Goal: Task Accomplishment & Management: Use online tool/utility

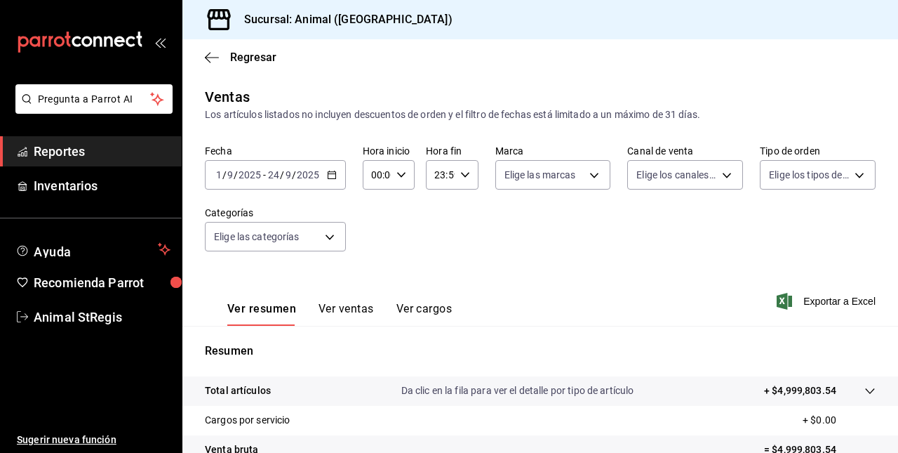
scroll to position [202, 0]
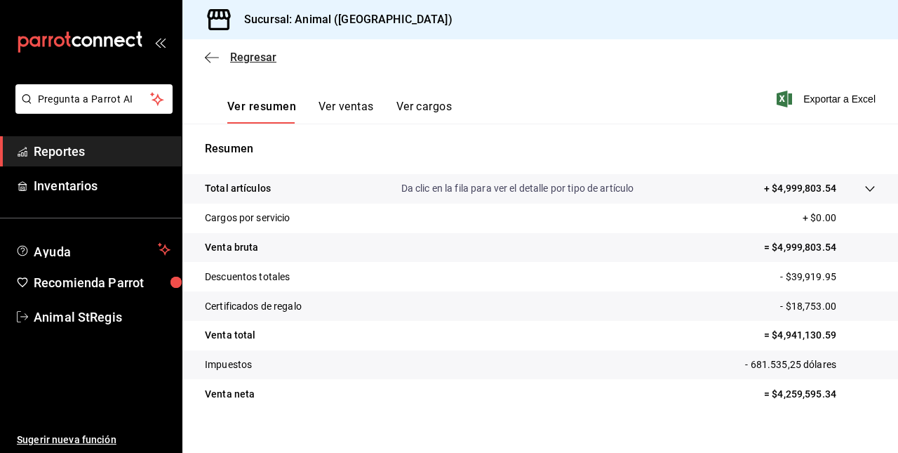
click at [213, 57] on icon "button" at bounding box center [212, 57] width 14 height 1
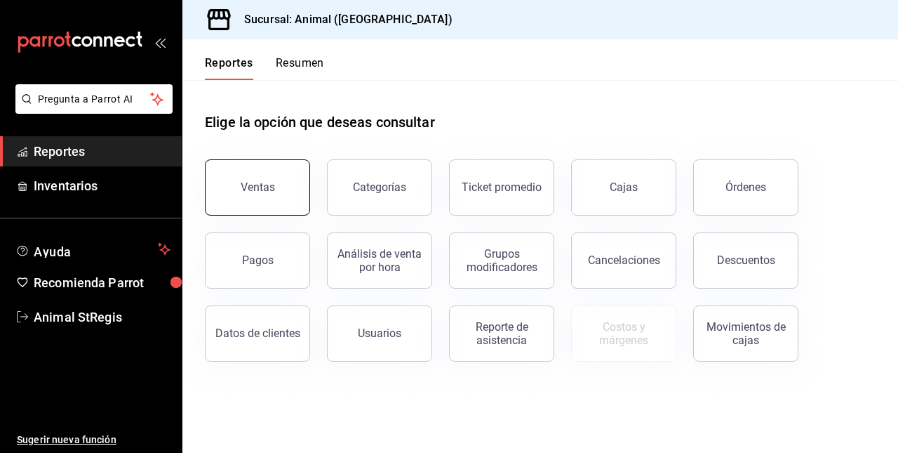
click at [236, 191] on button "Ventas" at bounding box center [257, 187] width 105 height 56
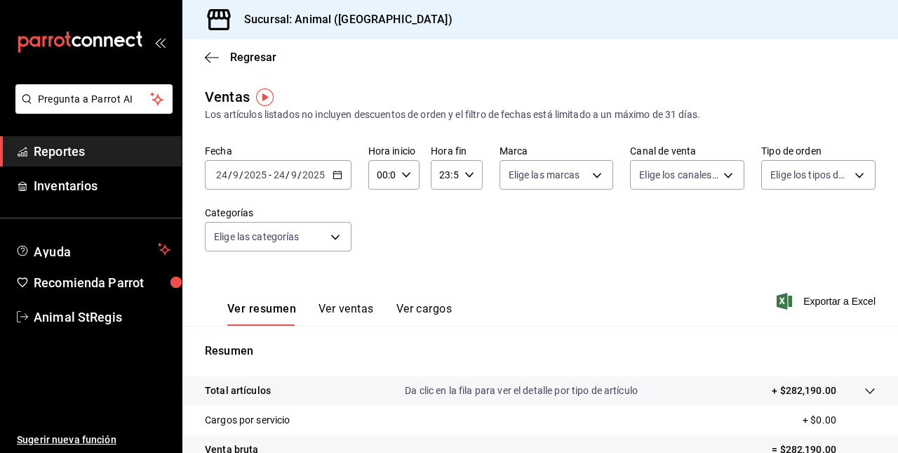
click at [267, 181] on div "[DATE] [DATE] - [DATE] [DATE]" at bounding box center [278, 174] width 147 height 29
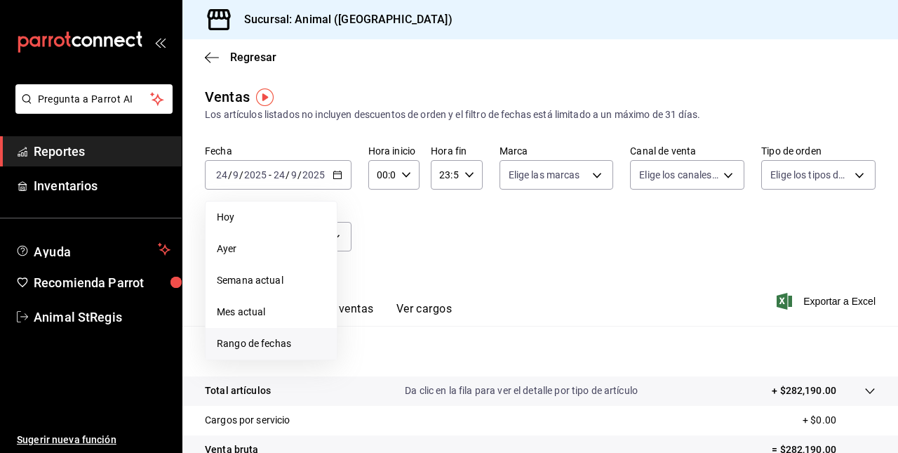
click at [251, 338] on span "Rango de fechas" at bounding box center [271, 343] width 109 height 15
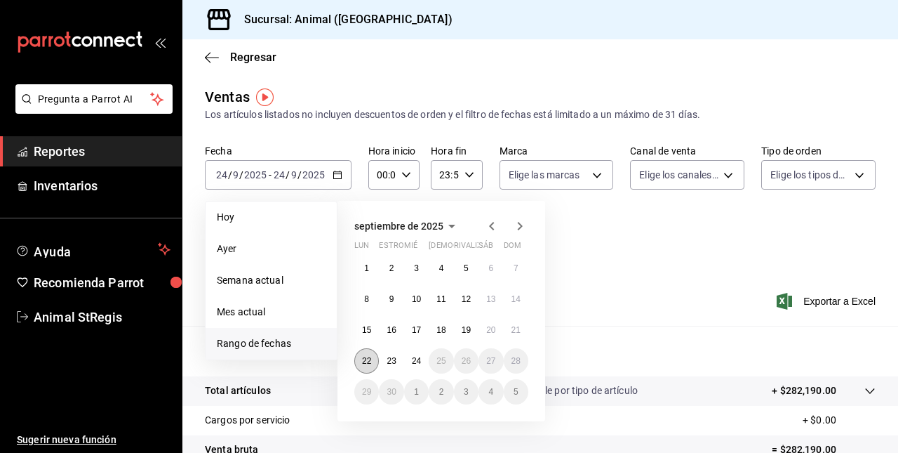
click at [371, 359] on abbr "22" at bounding box center [366, 361] width 9 height 10
click at [415, 357] on abbr "24" at bounding box center [416, 361] width 9 height 10
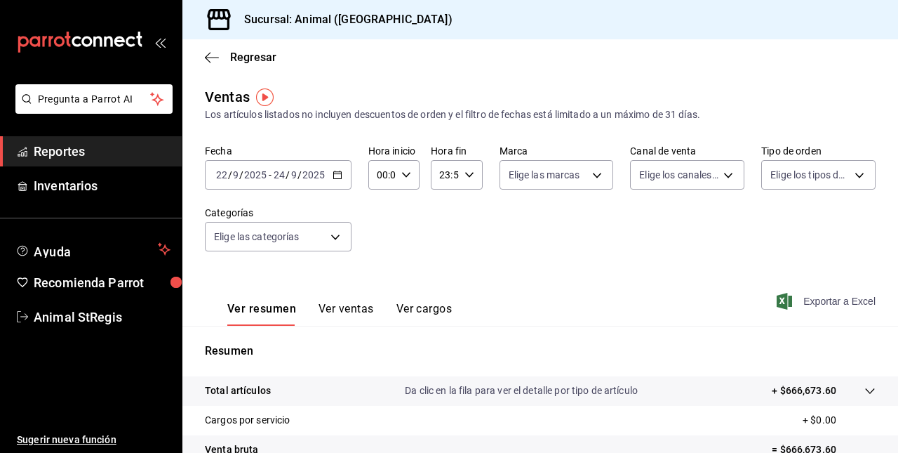
click at [787, 299] on span "Exportar a Excel" at bounding box center [828, 301] width 96 height 17
